Goal: Transaction & Acquisition: Purchase product/service

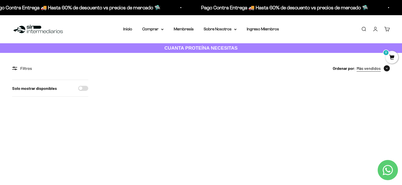
click at [386, 69] on icon "button" at bounding box center [387, 69] width 2 height 2
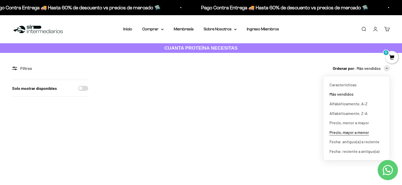
click at [352, 132] on span "Precio, mayor a menor" at bounding box center [350, 132] width 40 height 7
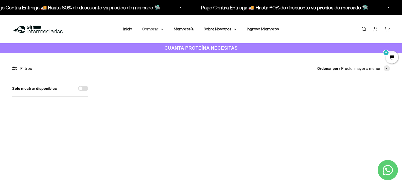
click at [152, 31] on summary "Comprar" at bounding box center [152, 29] width 21 height 7
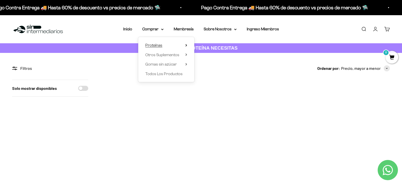
click at [160, 44] on span "Proteínas" at bounding box center [153, 45] width 17 height 4
click at [215, 45] on span "Ver Todos" at bounding box center [210, 45] width 18 height 4
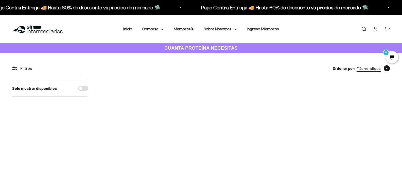
click at [380, 70] on span "Más vendidos" at bounding box center [369, 68] width 24 height 7
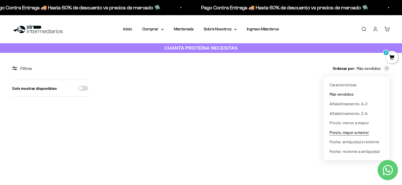
click at [355, 132] on span "Precio, mayor a menor" at bounding box center [350, 132] width 40 height 7
